Goal: Task Accomplishment & Management: Complete application form

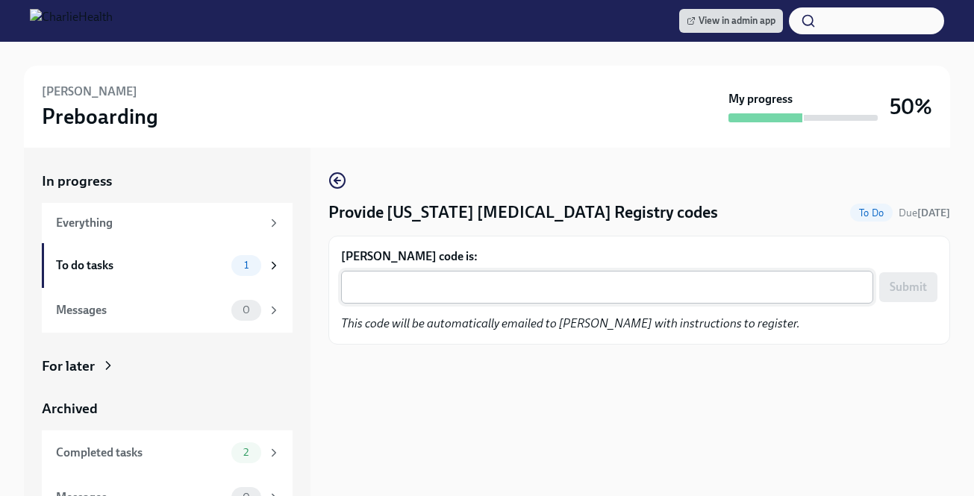
click at [466, 294] on textarea "Ashley Helmi's code is:" at bounding box center [607, 287] width 514 height 18
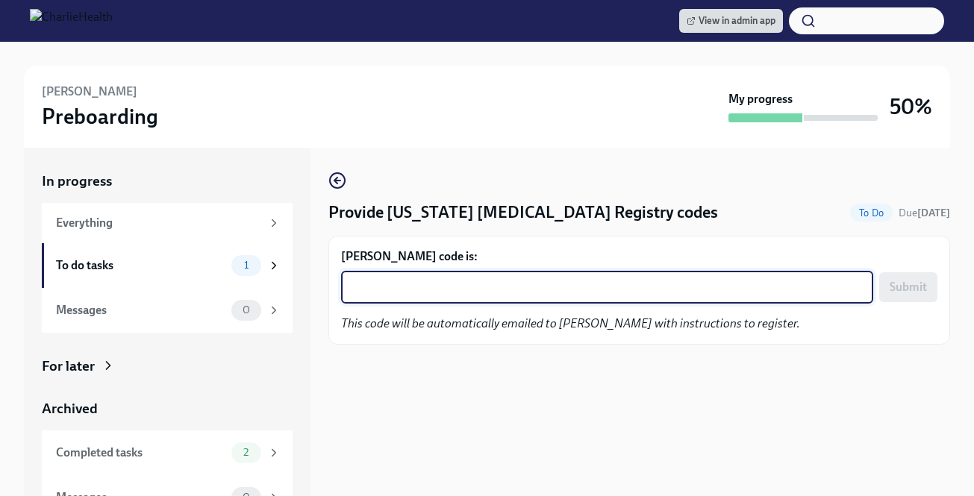
paste textarea "YIT341GYMW32"
type textarea "YIT341GYMW32"
click at [915, 292] on span "Submit" at bounding box center [907, 287] width 37 height 15
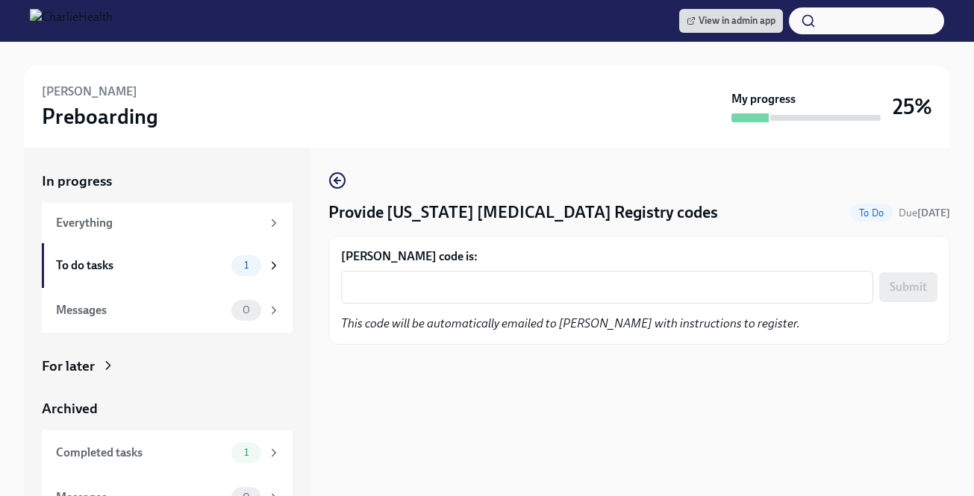
click at [507, 304] on div "x ​" at bounding box center [607, 287] width 532 height 33
click at [518, 286] on textarea "[PERSON_NAME] code is:" at bounding box center [607, 287] width 514 height 18
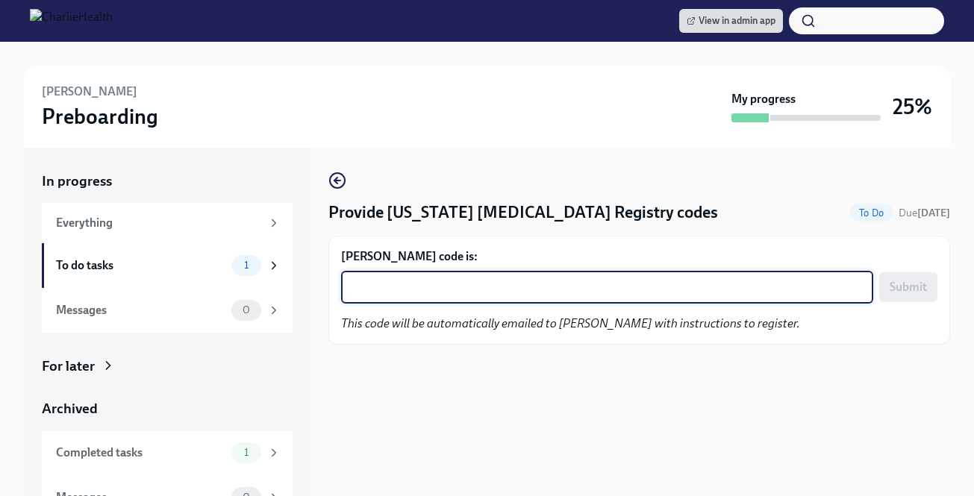
paste textarea "ASOBHDUJJA4Y"
type textarea "ASOBHDUJJA4Y"
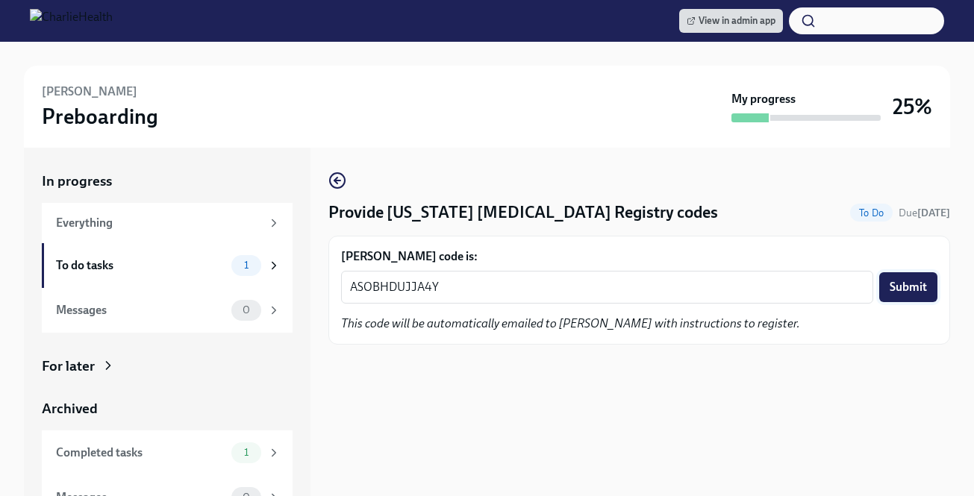
click at [894, 291] on span "Submit" at bounding box center [907, 287] width 37 height 15
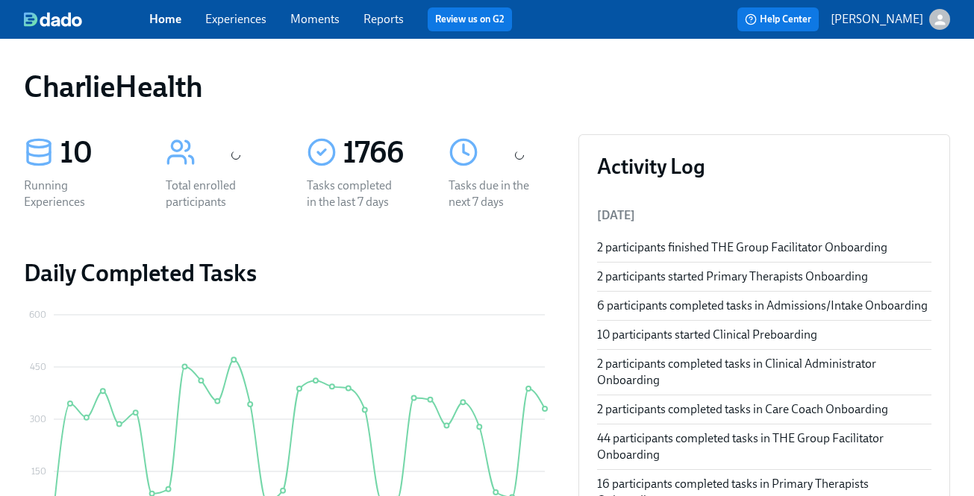
click at [249, 20] on link "Experiences" at bounding box center [235, 19] width 61 height 14
click at [242, 17] on link "Experiences" at bounding box center [235, 19] width 61 height 14
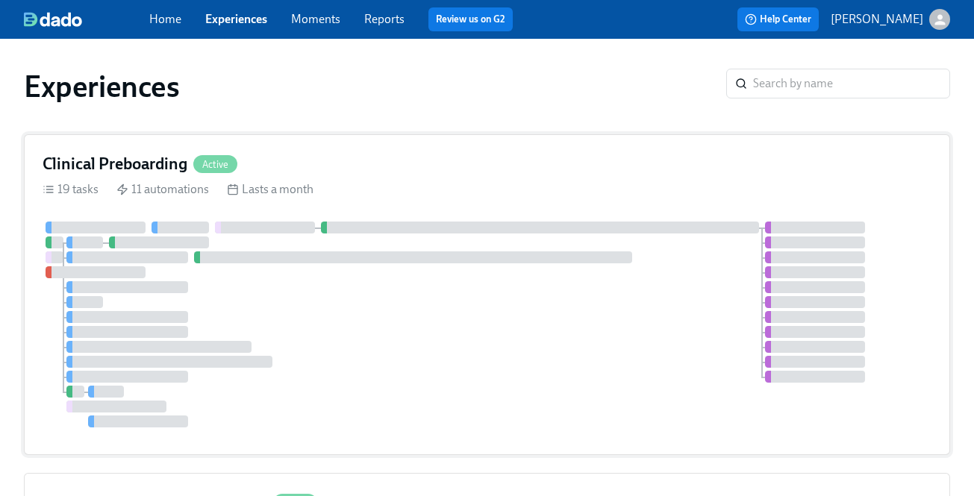
click at [351, 184] on div "19 tasks 11 automations Lasts a month" at bounding box center [487, 189] width 888 height 16
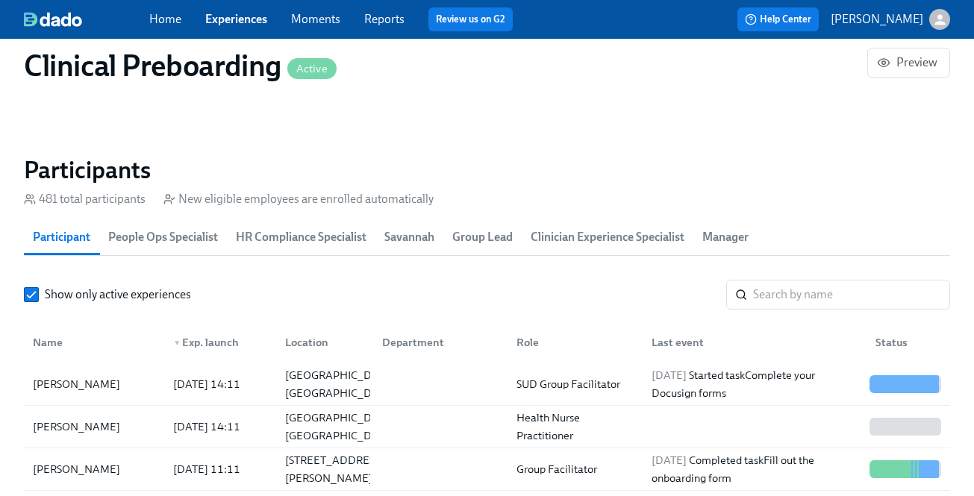
scroll to position [1552, 0]
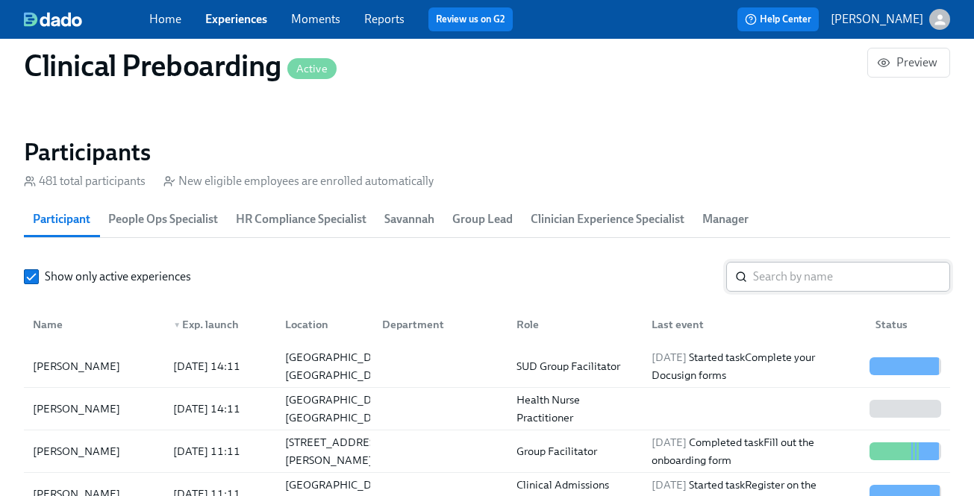
click at [771, 280] on input "search" at bounding box center [851, 277] width 197 height 30
paste input "Josefa Hernandez"
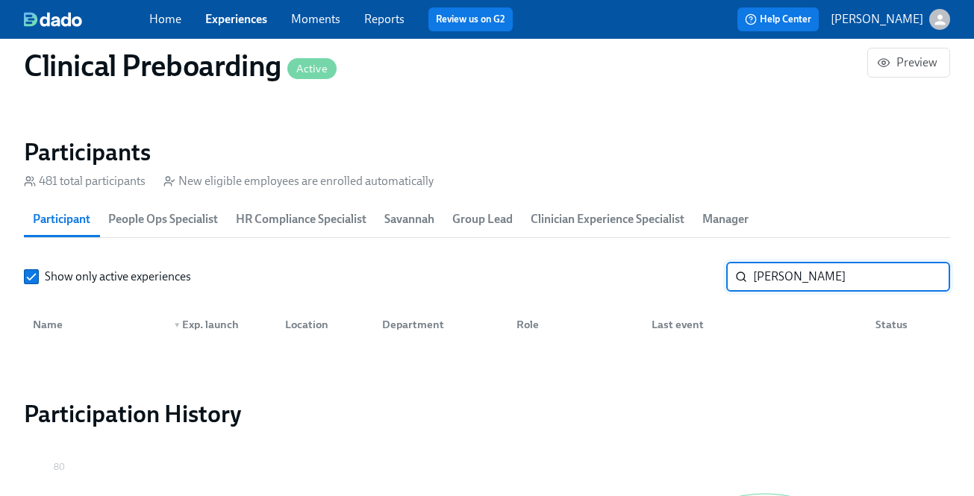
click at [832, 286] on input "Josefa Hernandez" at bounding box center [851, 277] width 197 height 30
type input "brittany"
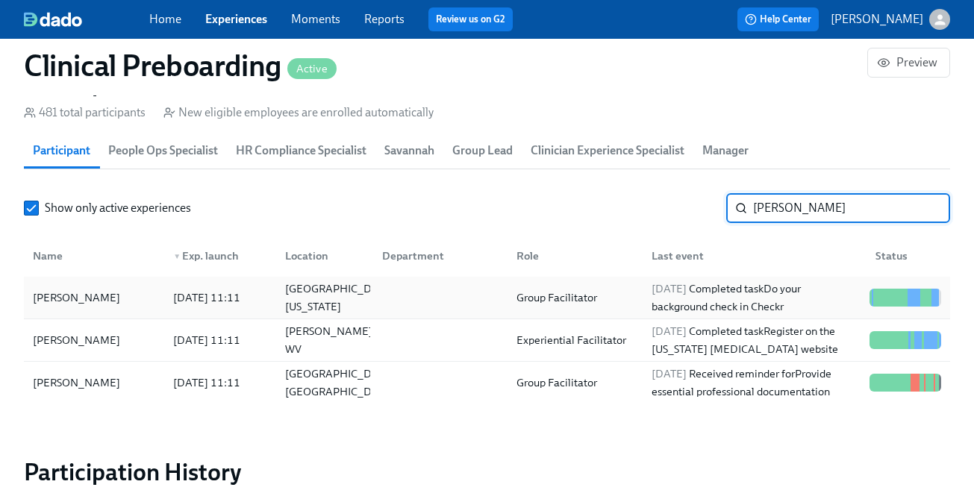
scroll to position [1628, 0]
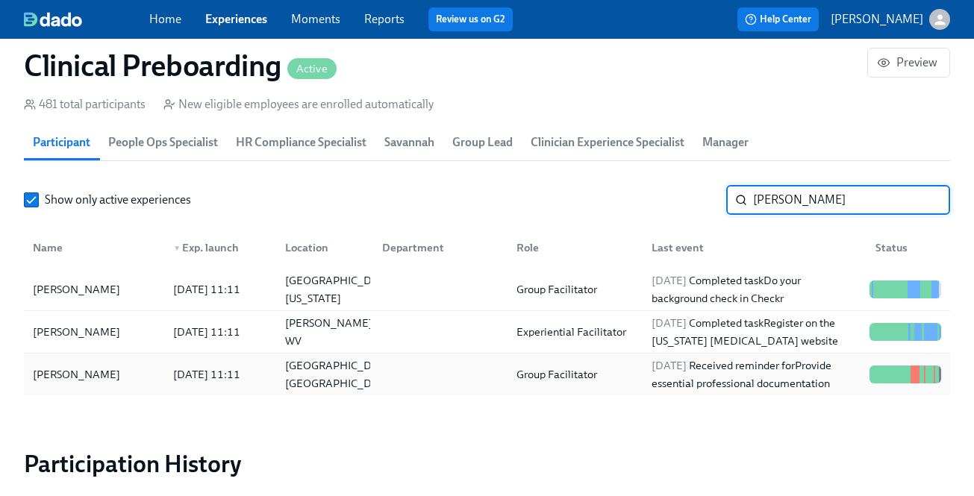
click at [665, 371] on div "2025/08/12 Received reminder for Provide essential professional documentation" at bounding box center [754, 375] width 218 height 36
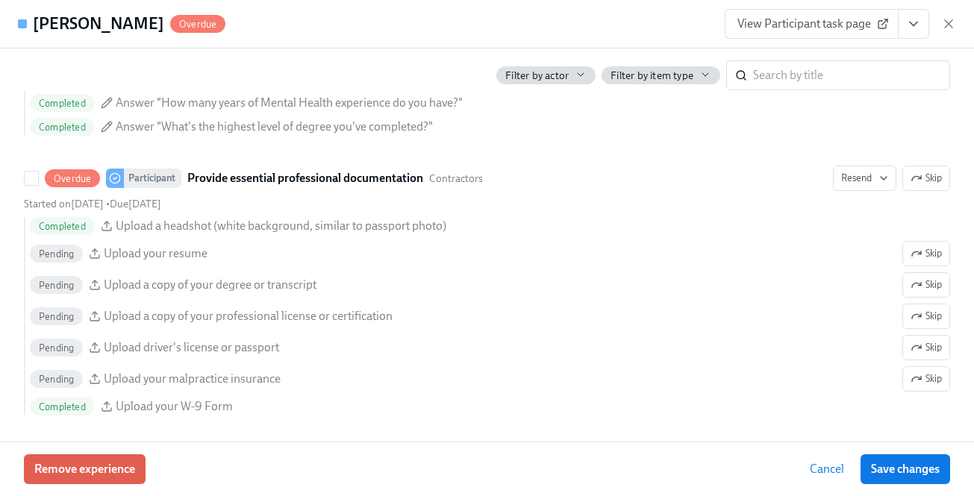
scroll to position [1605, 0]
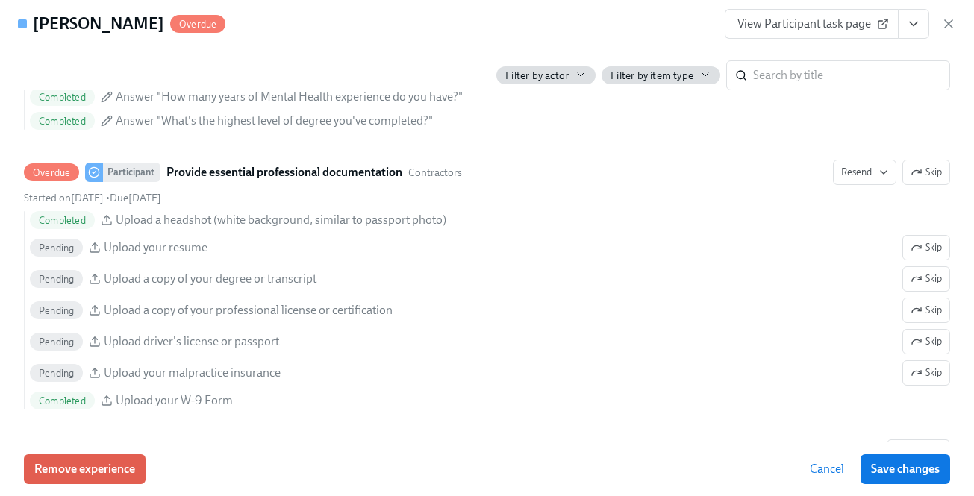
click at [916, 26] on icon "View task page" at bounding box center [913, 23] width 15 height 15
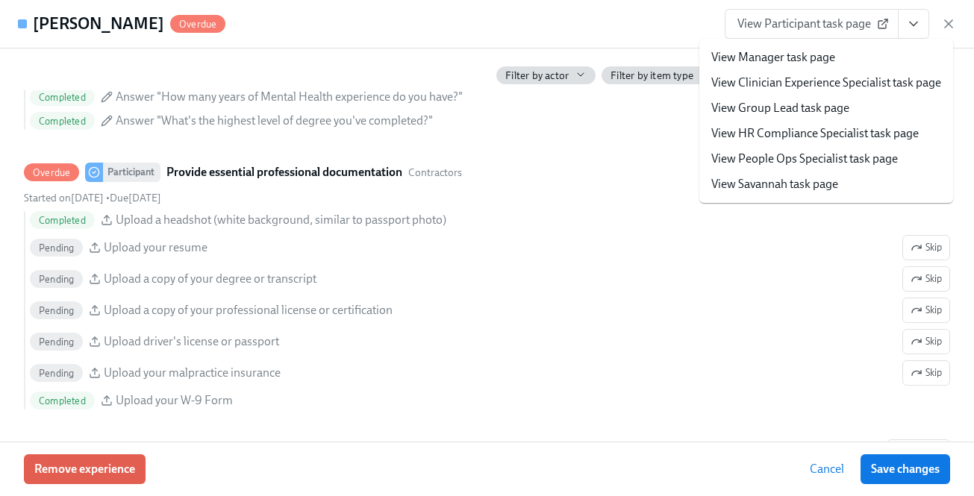
click at [818, 26] on span "View Participant task page" at bounding box center [811, 23] width 148 height 15
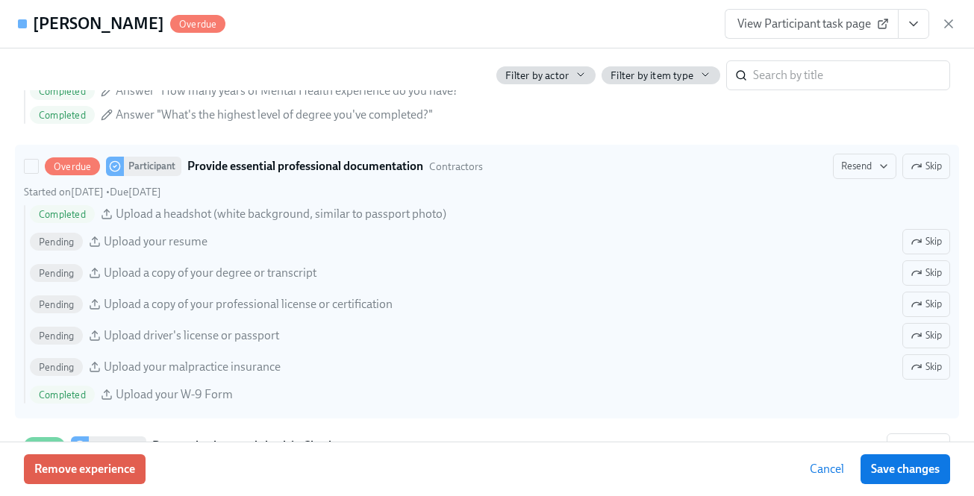
scroll to position [1621, 0]
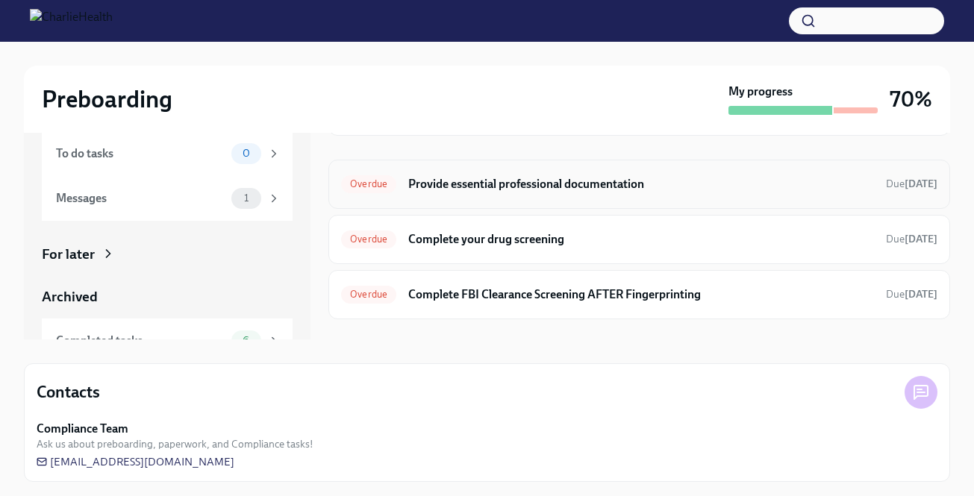
scroll to position [145, 0]
